Goal: Transaction & Acquisition: Purchase product/service

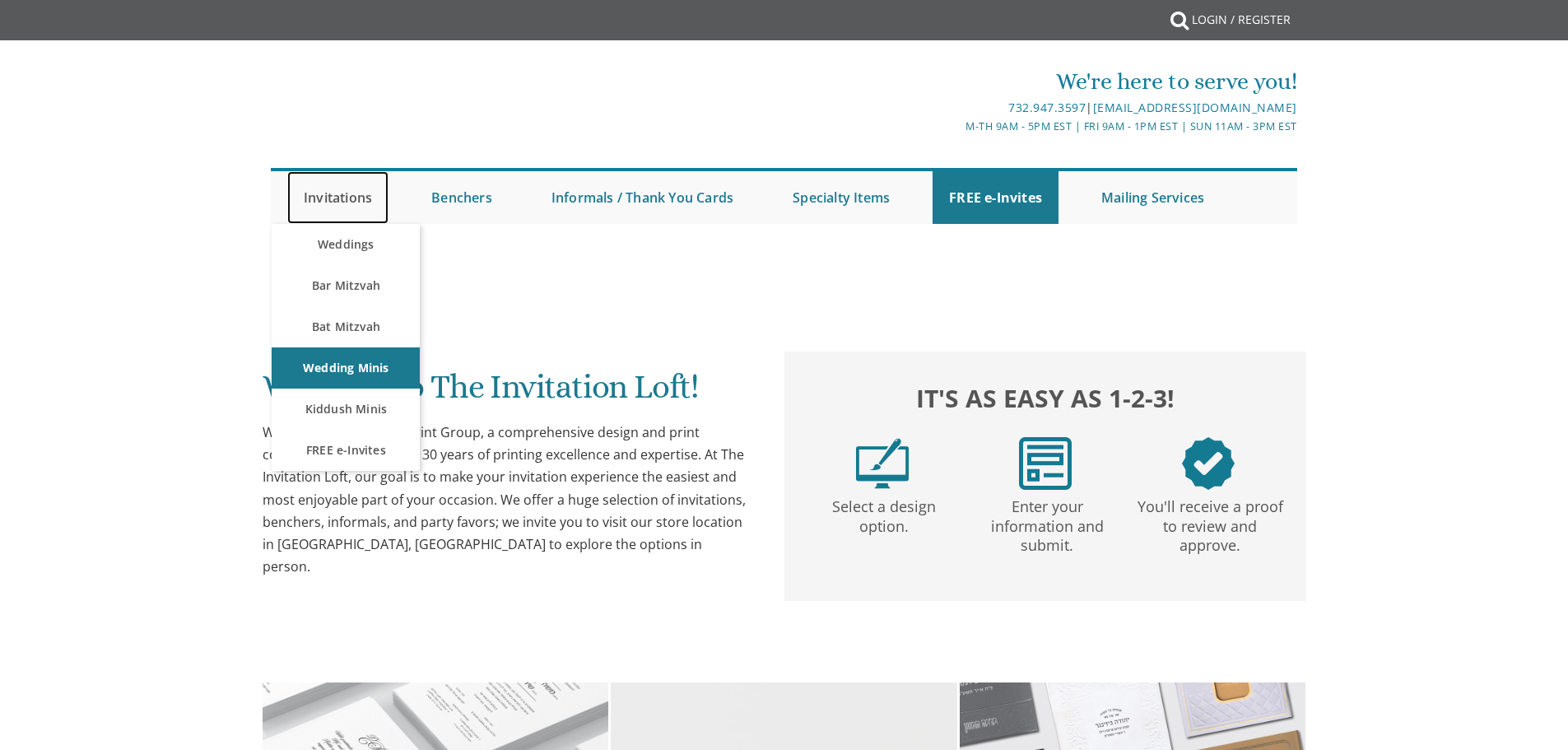
click at [324, 193] on link "Invitations" at bounding box center [338, 197] width 102 height 53
click at [342, 290] on link "Bar Mitzvah" at bounding box center [346, 285] width 148 height 41
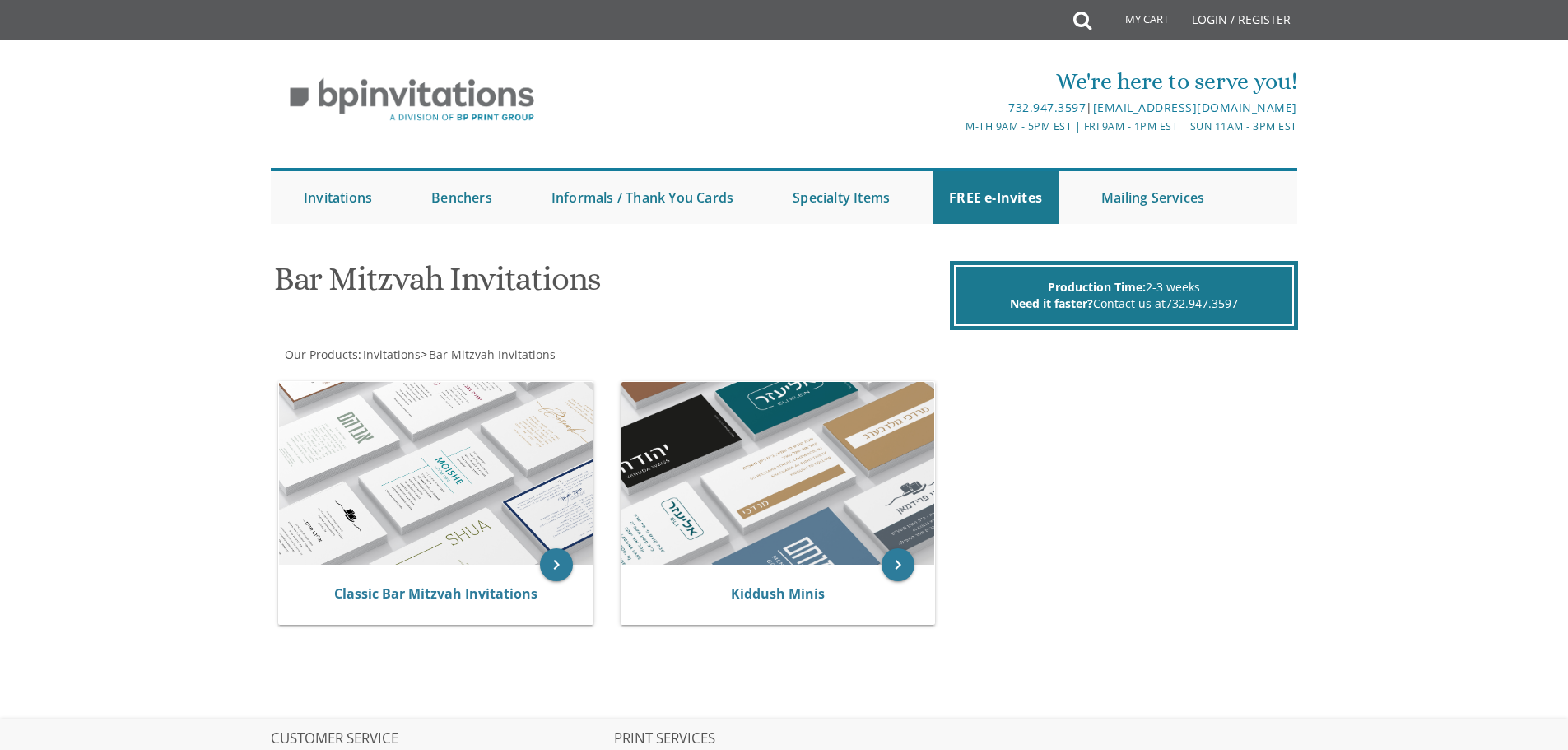
click at [261, 227] on div "We're here to serve you! 732.947.3597 | invitations@bpprintgroup.com M-Th 9am -…" at bounding box center [784, 144] width 1054 height 175
click at [394, 471] on img at bounding box center [435, 473] width 313 height 183
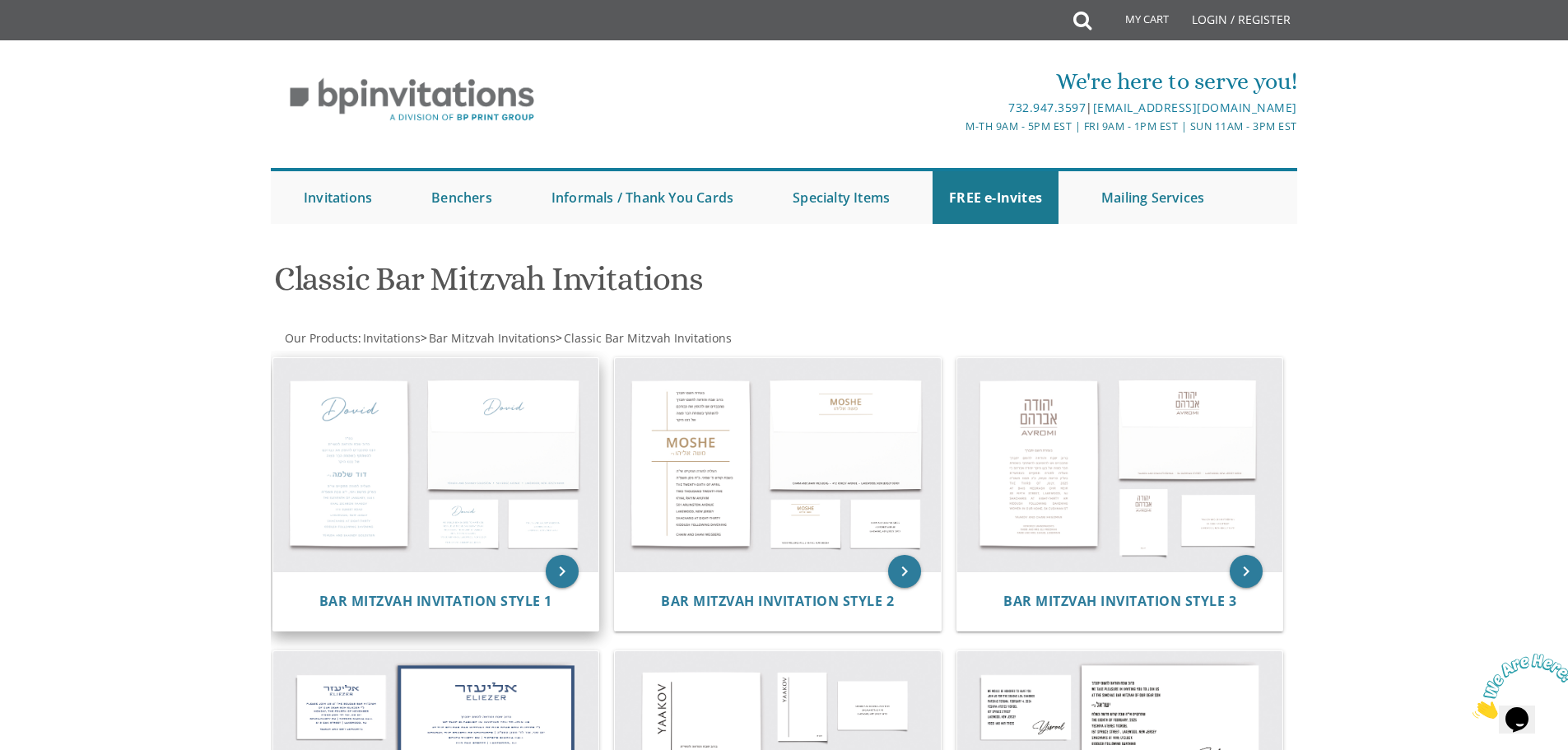
click at [485, 458] on img at bounding box center [436, 465] width 326 height 214
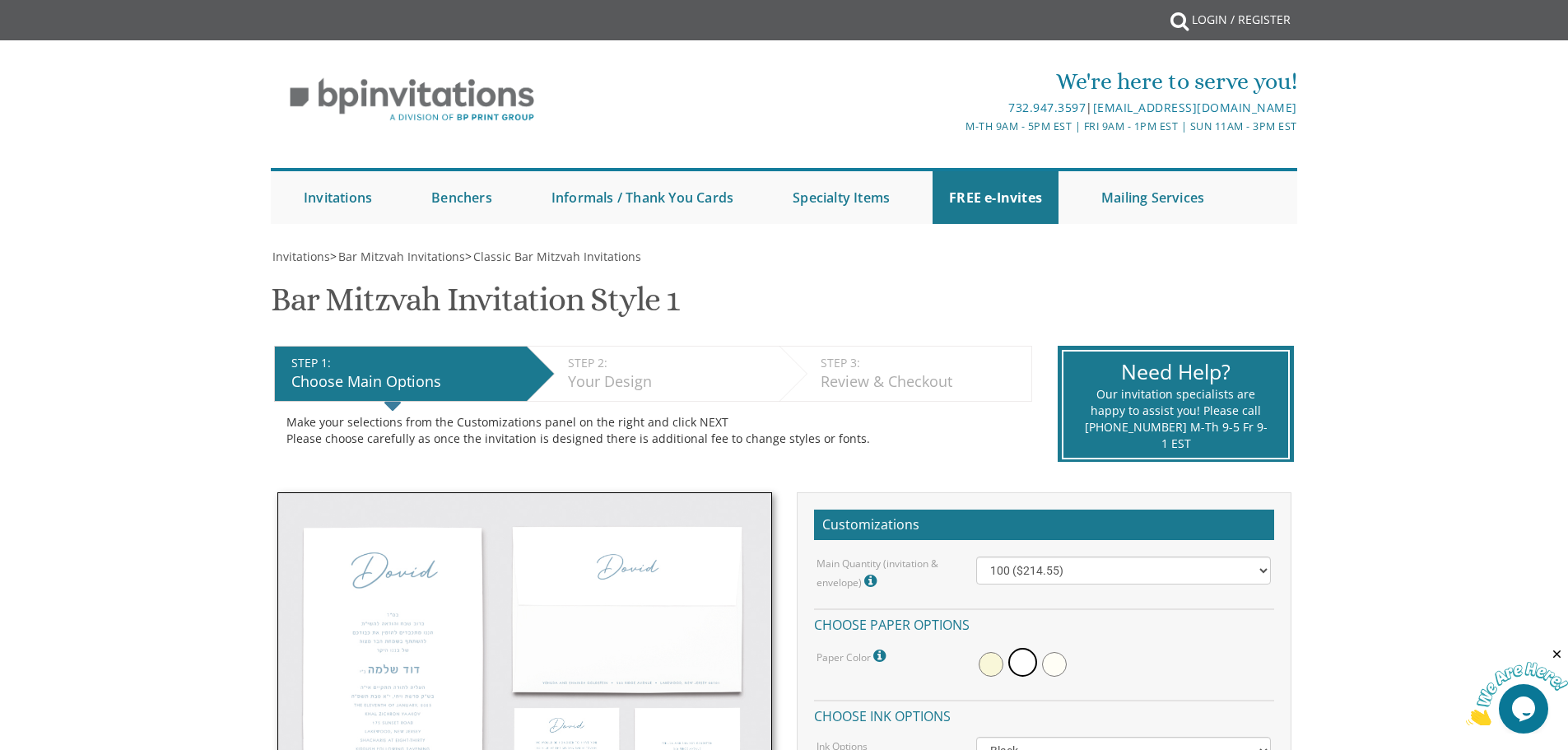
scroll to position [412, 0]
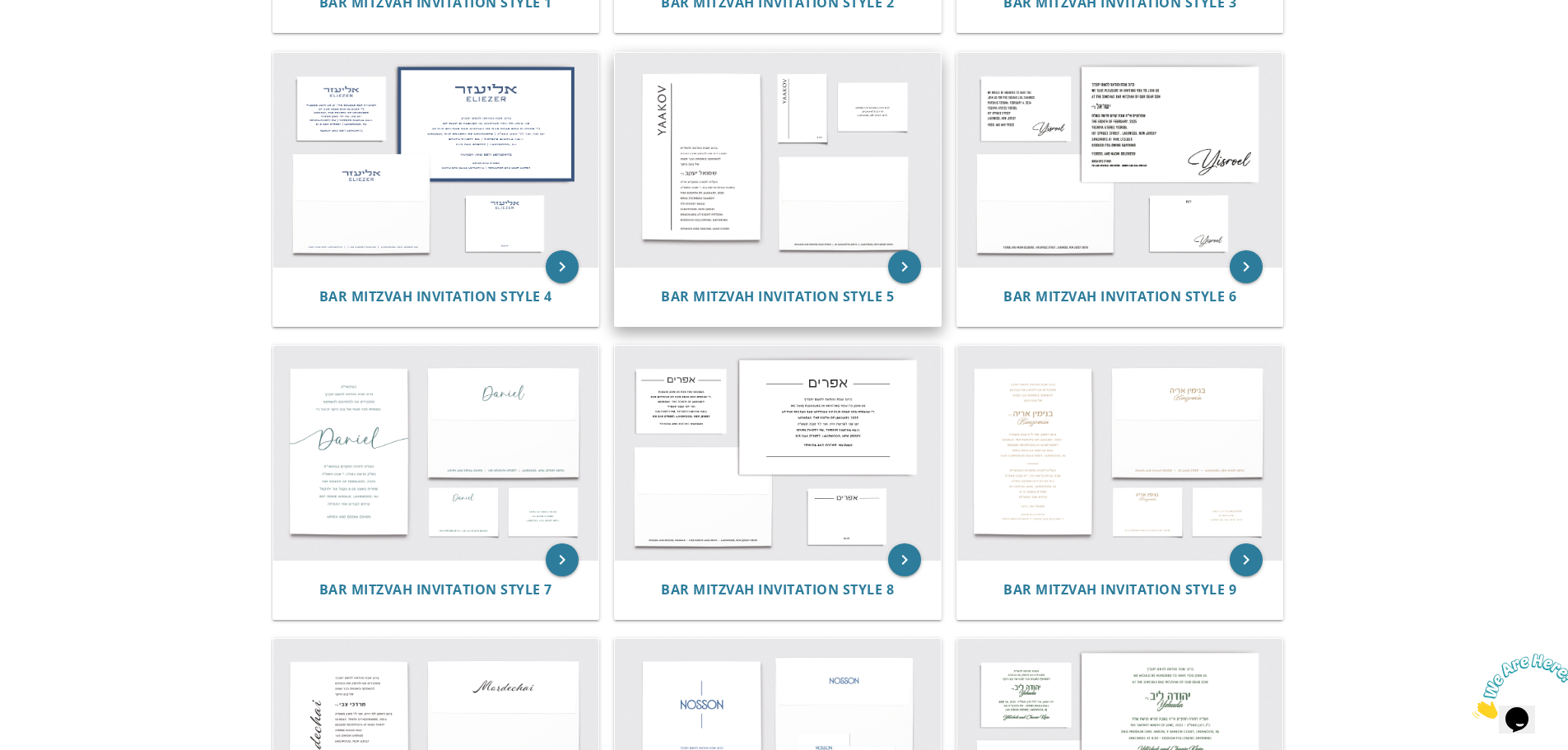
scroll to position [740, 0]
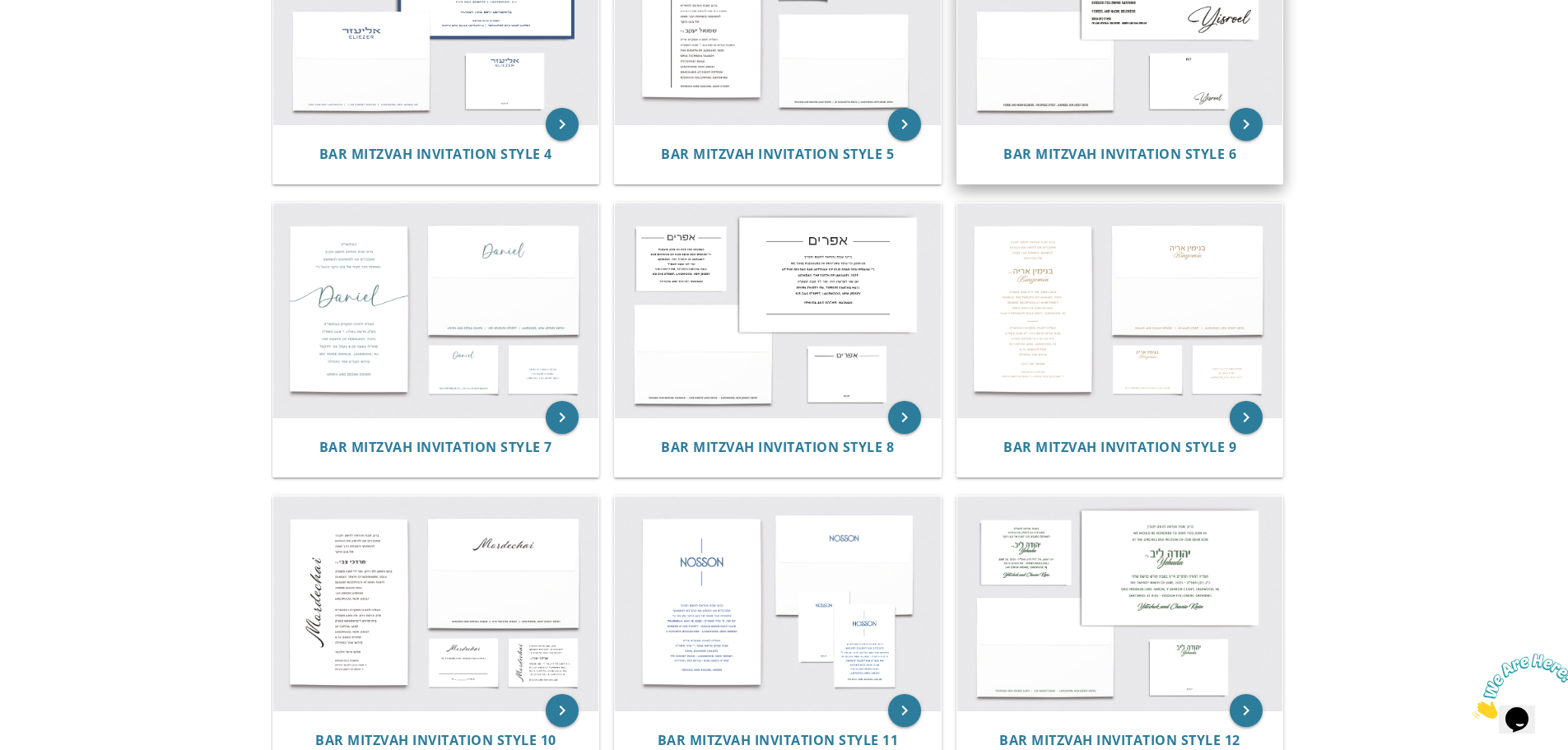
click at [1122, 38] on img at bounding box center [1120, 16] width 326 height 214
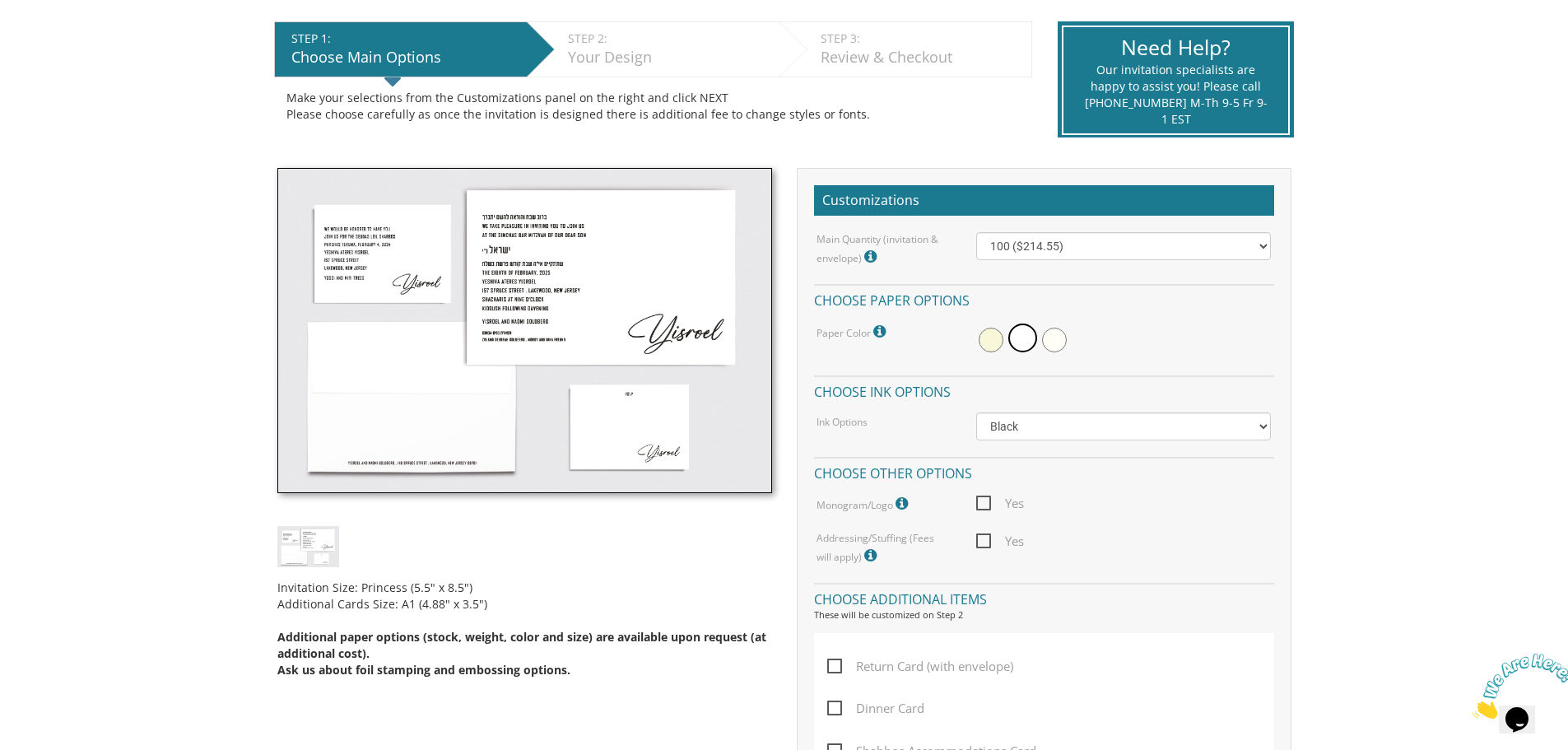
scroll to position [247, 0]
